Goal: Task Accomplishment & Management: Use online tool/utility

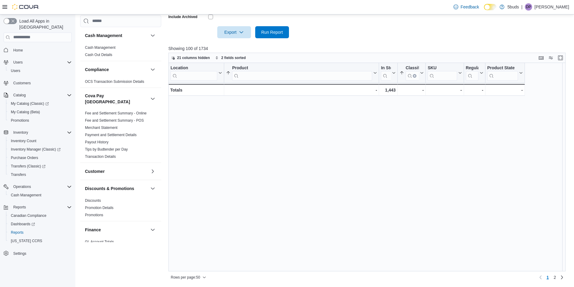
scroll to position [366, 0]
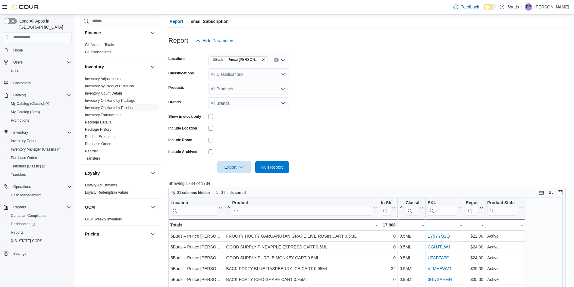
scroll to position [120, 0]
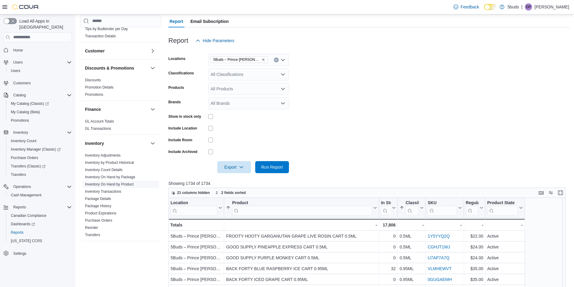
click at [130, 181] on span "Inventory On Hand by Product" at bounding box center [120, 184] width 76 height 7
click at [131, 182] on link "Inventory On Hand by Product" at bounding box center [109, 184] width 48 height 4
click at [278, 75] on div "All Classifications" at bounding box center [248, 74] width 81 height 12
click at [272, 103] on div "28G" at bounding box center [248, 103] width 73 height 6
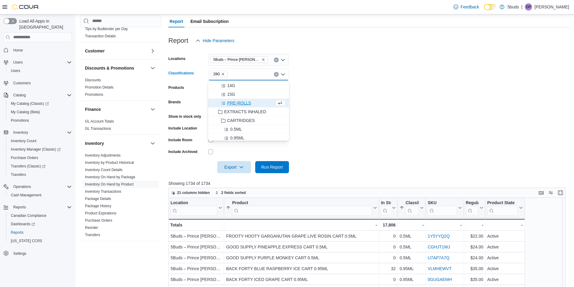
click at [366, 99] on form "Locations 5Buds – Prince [PERSON_NAME] Classifications 28G Combo box. Selected.…" at bounding box center [368, 110] width 401 height 126
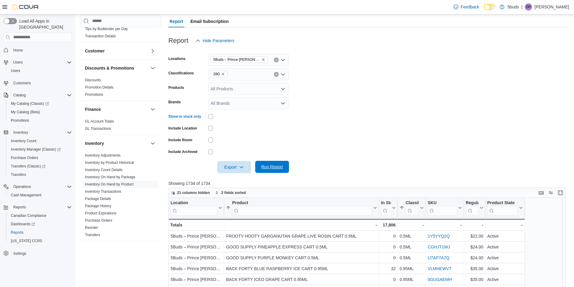
click at [267, 169] on span "Run Report" at bounding box center [272, 167] width 22 height 6
click at [239, 168] on icon "button" at bounding box center [241, 166] width 5 height 5
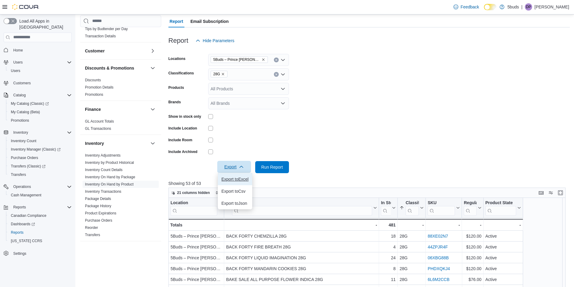
click at [241, 181] on span "Export to Excel" at bounding box center [234, 179] width 27 height 5
